Goal: Task Accomplishment & Management: Use online tool/utility

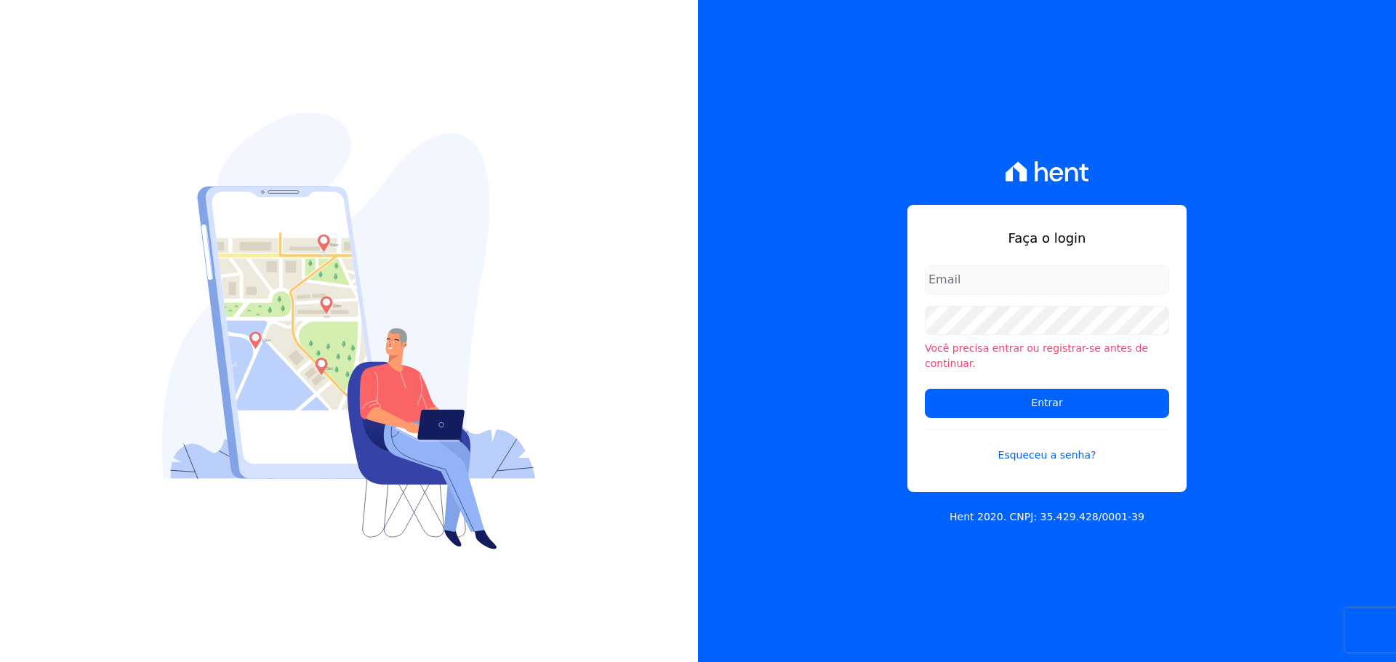
type input "[EMAIL_ADDRESS][DOMAIN_NAME]"
click at [1051, 289] on input "[EMAIL_ADDRESS][DOMAIN_NAME]" at bounding box center [1047, 279] width 244 height 29
click at [947, 394] on input "Entrar" at bounding box center [1047, 403] width 244 height 29
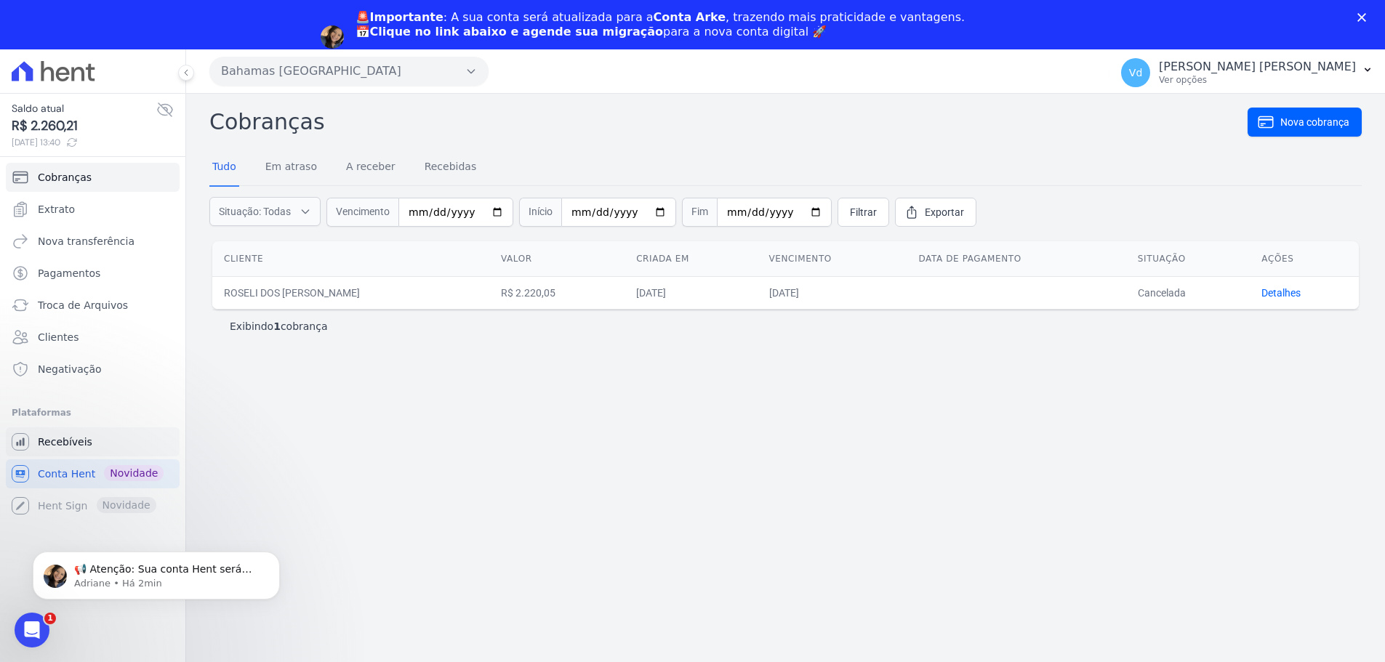
click at [81, 440] on span "Recebíveis" at bounding box center [65, 442] width 55 height 15
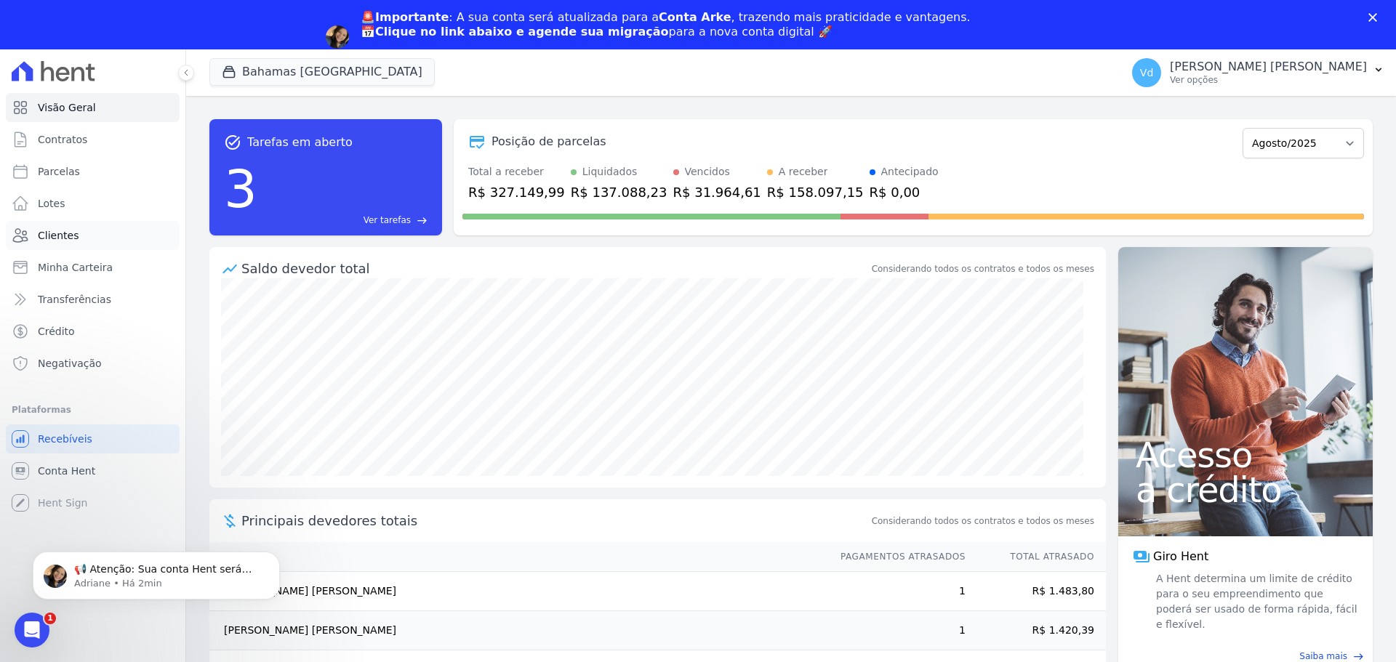
click at [60, 236] on span "Clientes" at bounding box center [58, 235] width 41 height 15
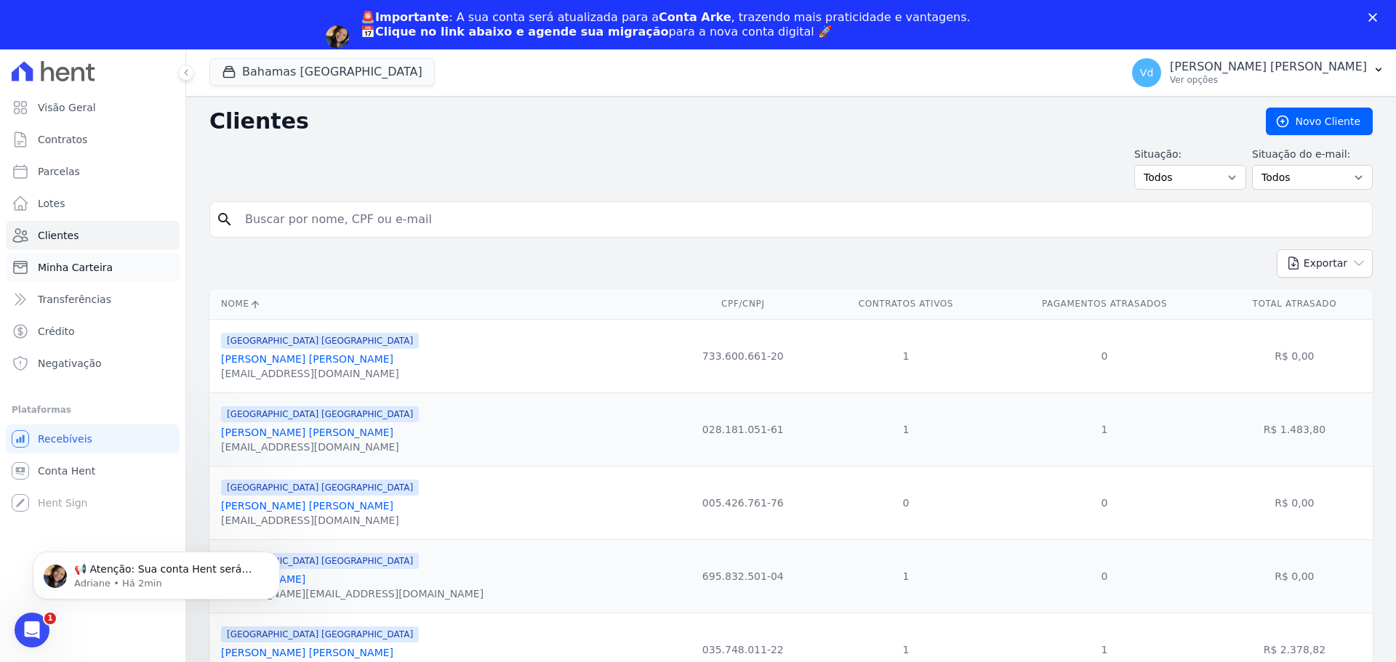
click at [81, 267] on span "Minha Carteira" at bounding box center [75, 267] width 75 height 15
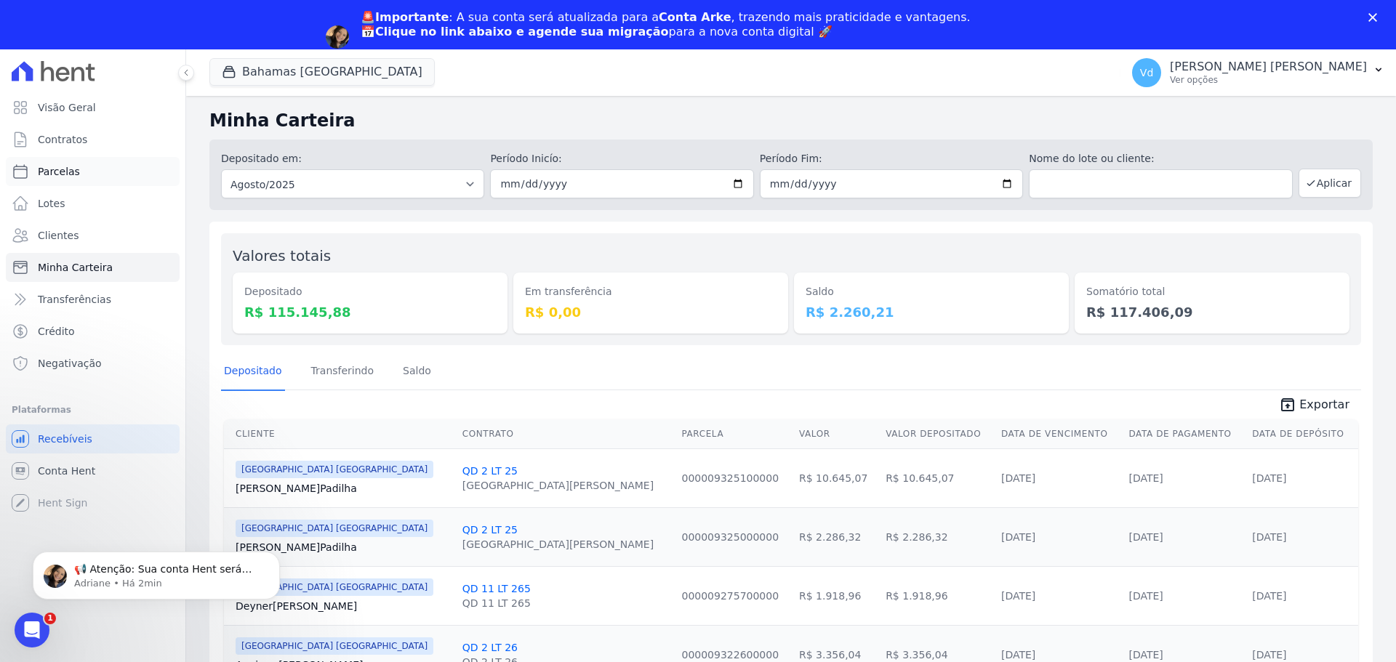
click at [63, 168] on span "Parcelas" at bounding box center [59, 171] width 42 height 15
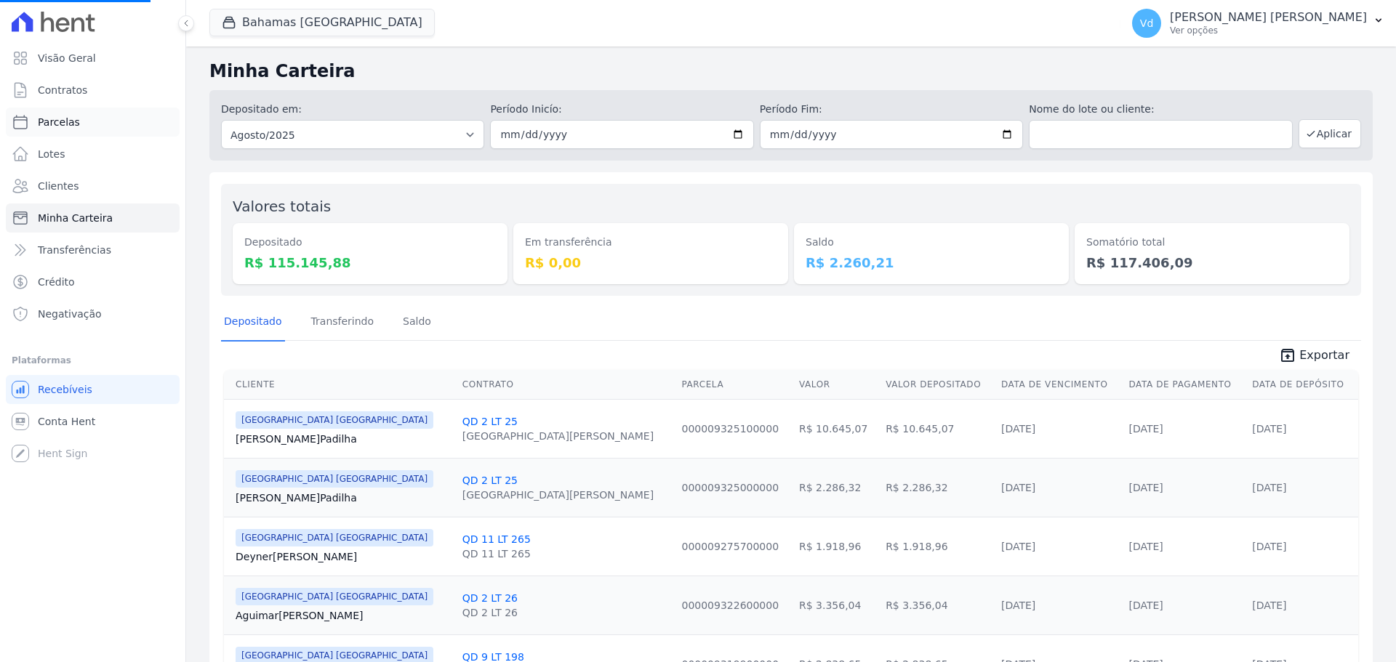
select select
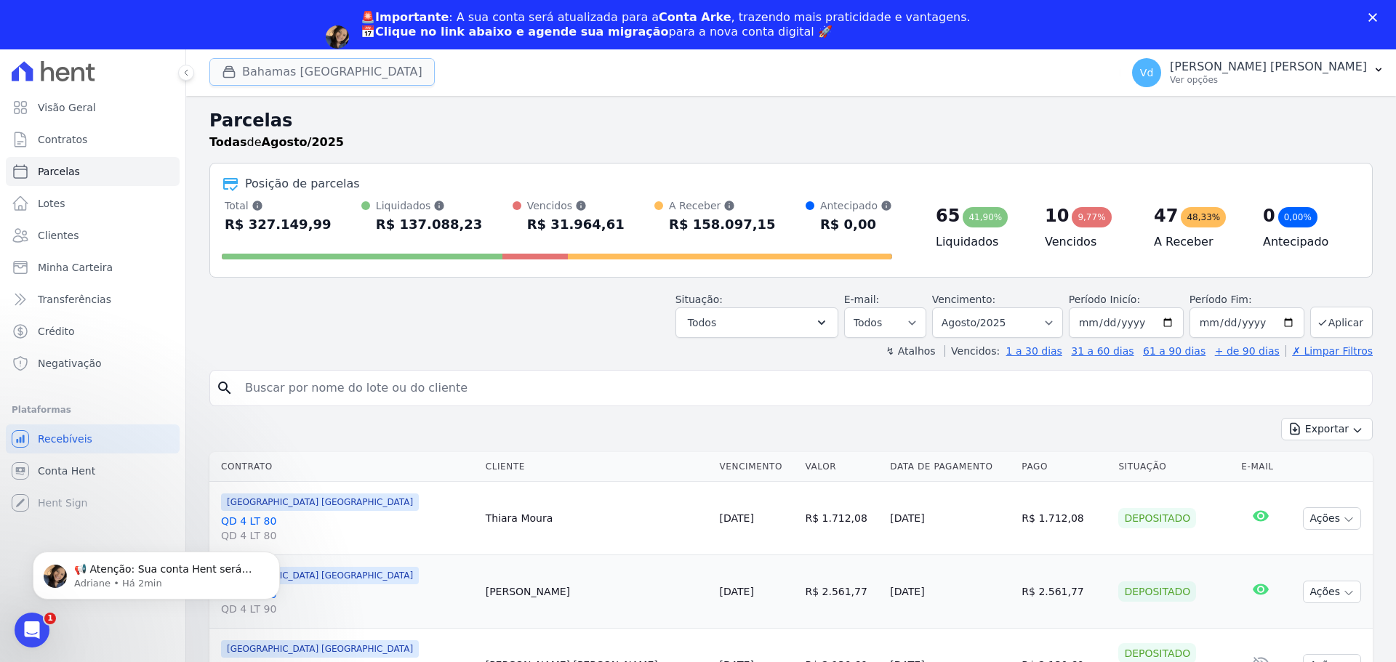
click at [270, 77] on button "Bahamas East Village" at bounding box center [321, 72] width 225 height 28
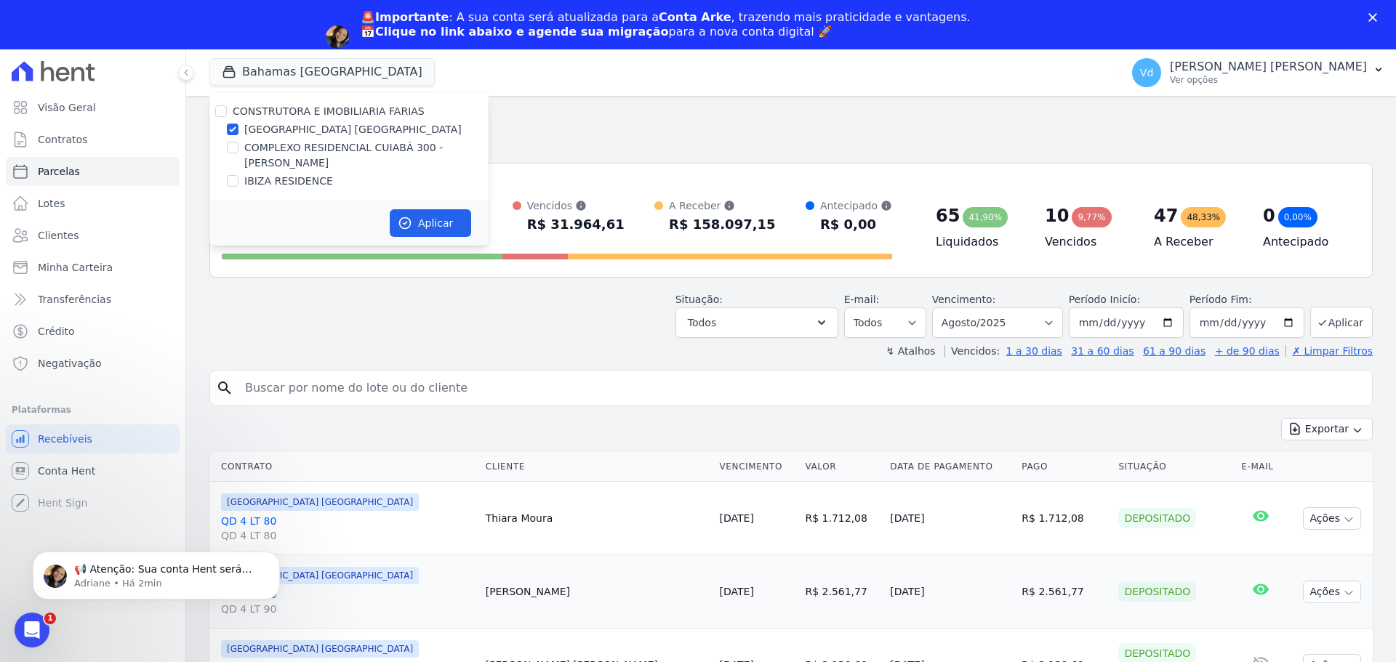
click at [246, 113] on label "CONSTRUTORA E IMOBILIARIA FARIAS" at bounding box center [329, 111] width 192 height 12
click at [227, 113] on input "CONSTRUTORA E IMOBILIARIA FARIAS" at bounding box center [221, 111] width 12 height 12
checkbox input "true"
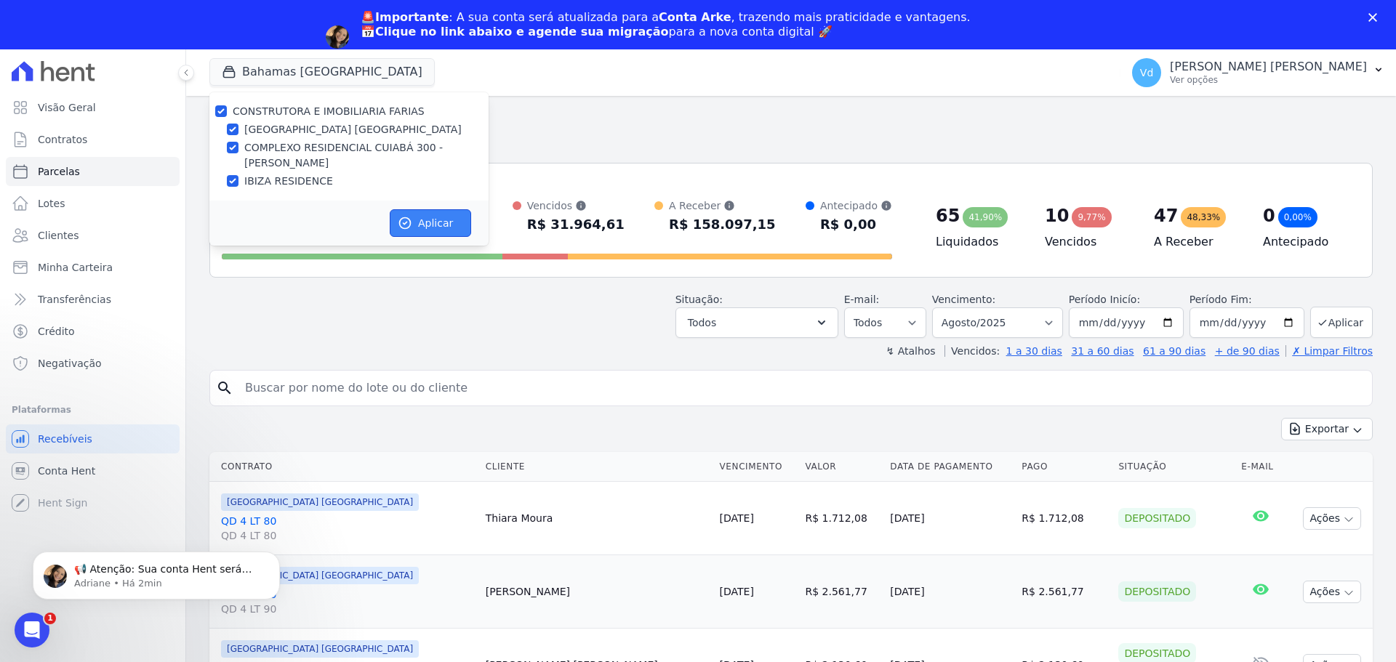
click at [412, 229] on button "Aplicar" at bounding box center [430, 223] width 81 height 28
select select
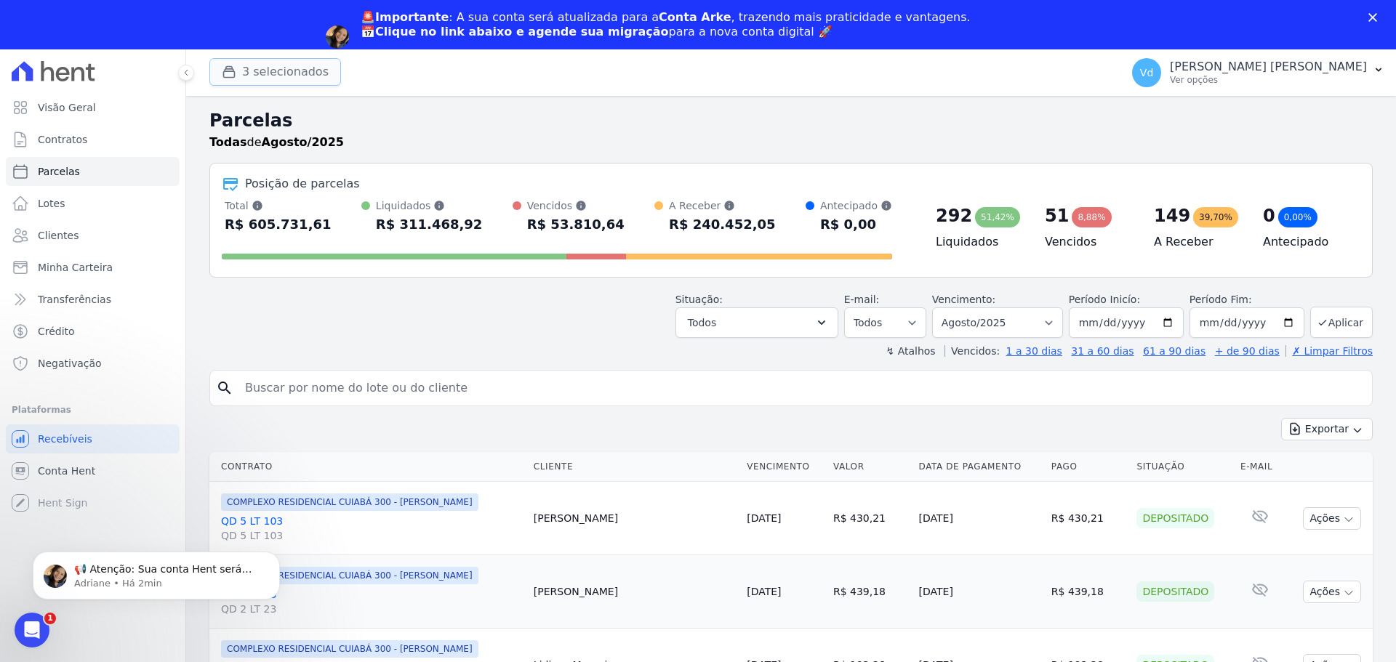
click at [275, 69] on button "3 selecionados" at bounding box center [275, 72] width 132 height 28
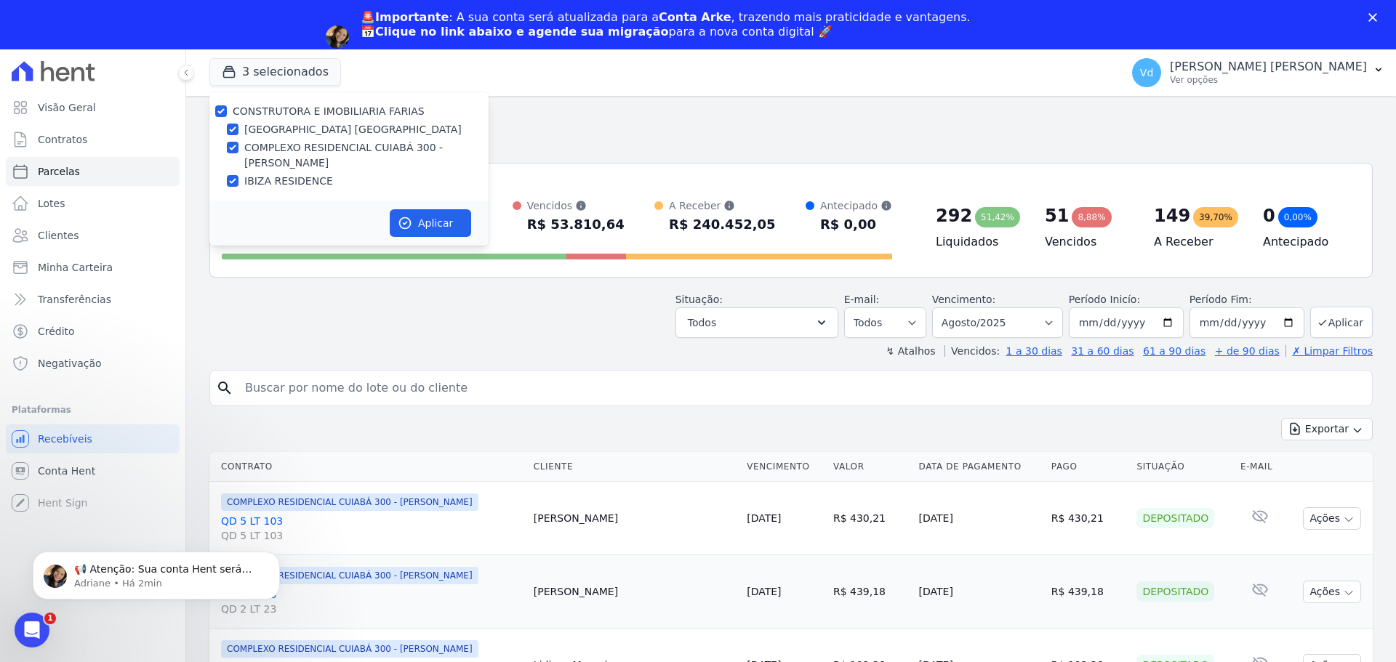
click at [273, 113] on label "CONSTRUTORA E IMOBILIARIA FARIAS" at bounding box center [329, 111] width 192 height 12
click at [227, 113] on input "CONSTRUTORA E IMOBILIARIA FARIAS" at bounding box center [221, 111] width 12 height 12
checkbox input "false"
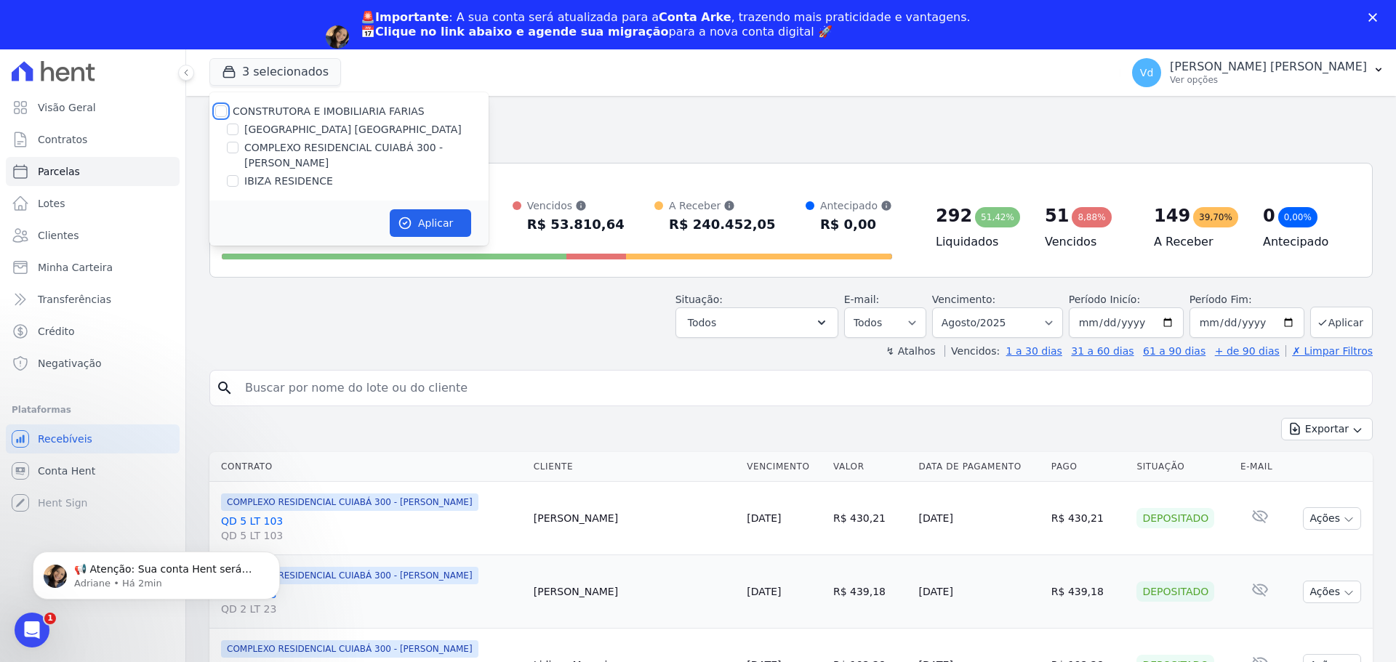
checkbox input "false"
click at [279, 129] on label "BAHAMAS EAST VILLAGE" at bounding box center [352, 129] width 217 height 15
click at [238, 129] on input "BAHAMAS EAST VILLAGE" at bounding box center [233, 130] width 12 height 12
checkbox input "true"
click at [429, 216] on button "Aplicar" at bounding box center [430, 223] width 81 height 28
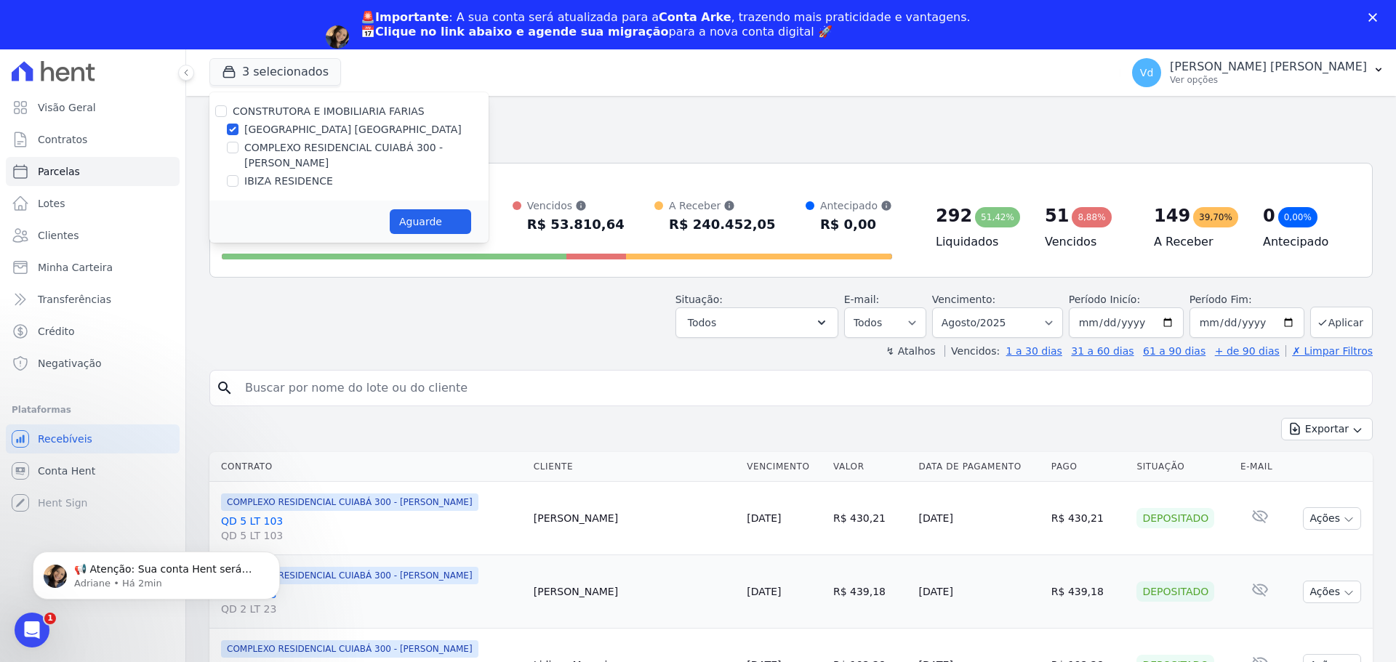
select select
